Goal: Task Accomplishment & Management: Manage account settings

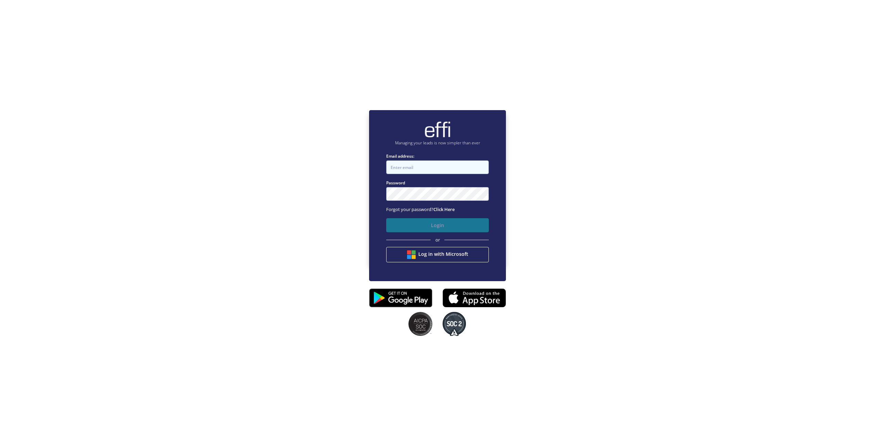
type input "[PERSON_NAME][EMAIL_ADDRESS][DOMAIN_NAME]"
click at [441, 223] on button "Login" at bounding box center [437, 225] width 103 height 14
